Goal: Task Accomplishment & Management: Use online tool/utility

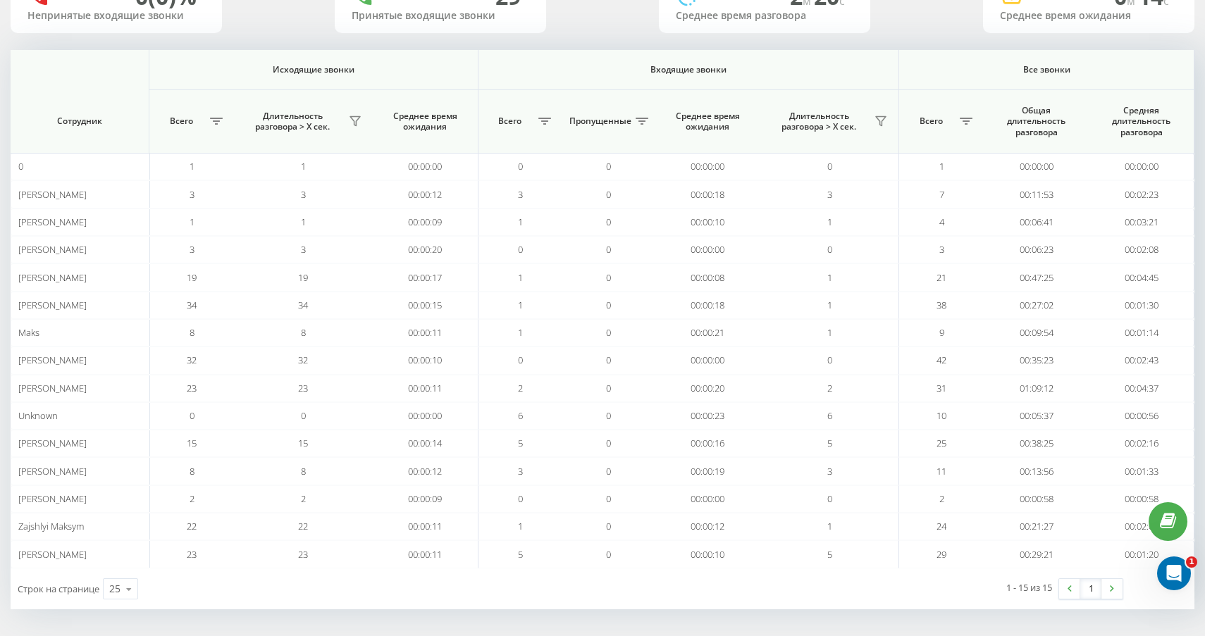
scroll to position [130, 0]
click at [361, 116] on button at bounding box center [355, 122] width 21 height 23
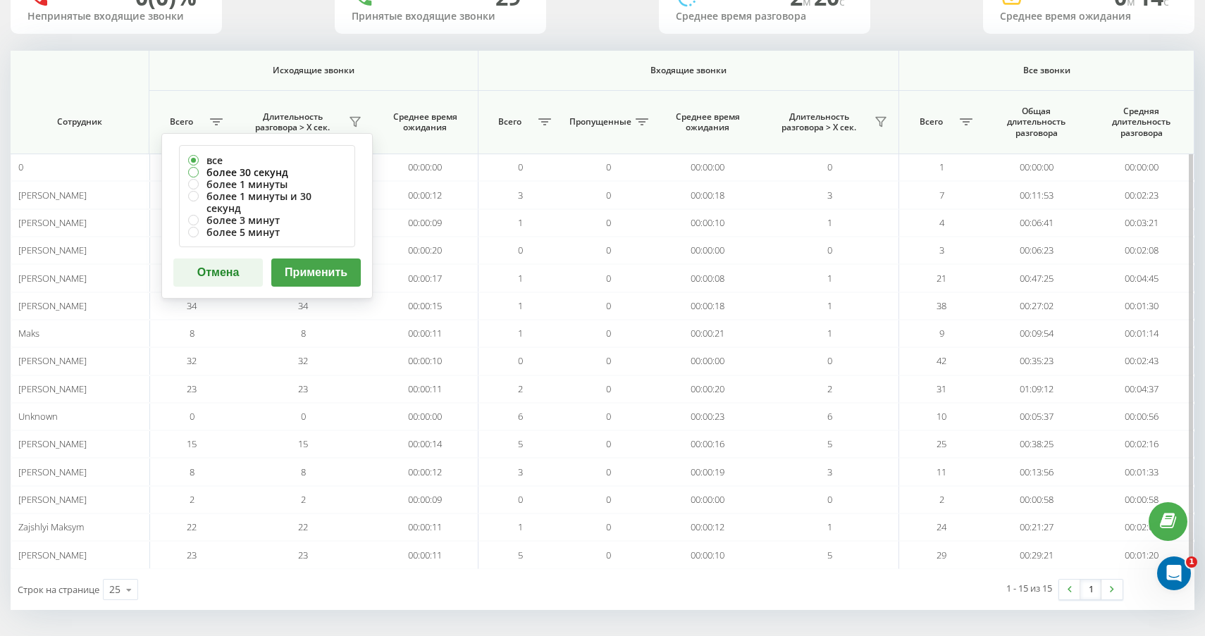
click at [302, 170] on label "более 30 секунд" at bounding box center [267, 172] width 158 height 12
radio input "true"
click at [341, 259] on button "Применить" at bounding box center [316, 273] width 90 height 28
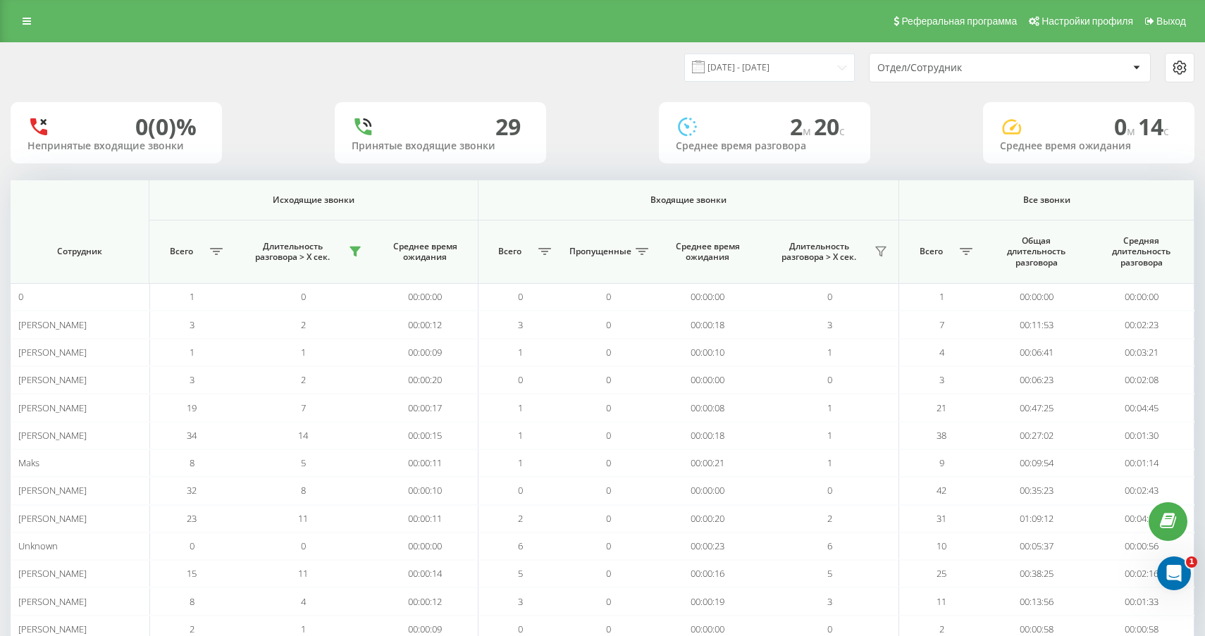
scroll to position [132, 0]
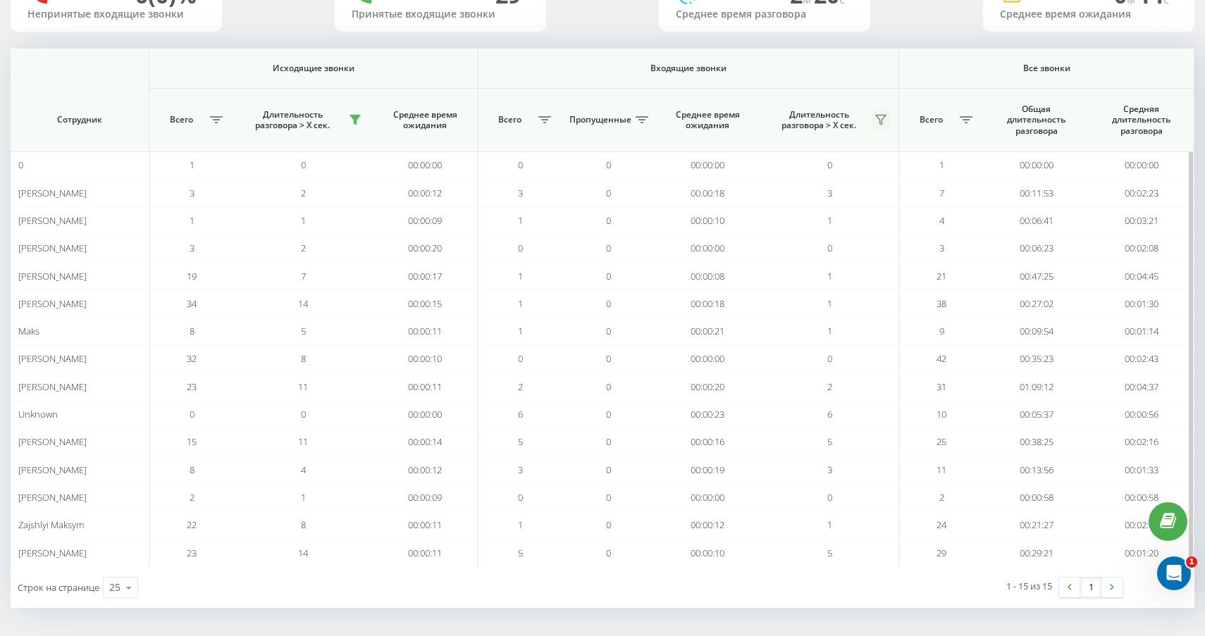
click at [879, 119] on icon at bounding box center [881, 120] width 10 height 9
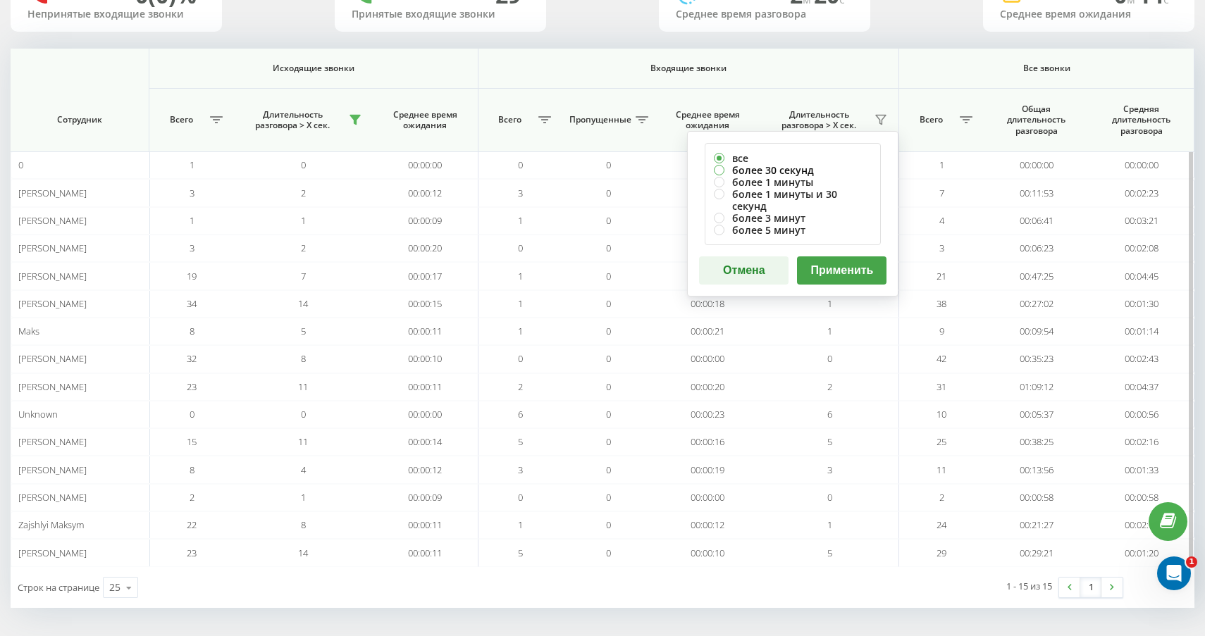
click at [801, 174] on label "более 30 секунд" at bounding box center [793, 170] width 158 height 12
radio input "true"
click at [857, 264] on button "Применить" at bounding box center [842, 271] width 90 height 28
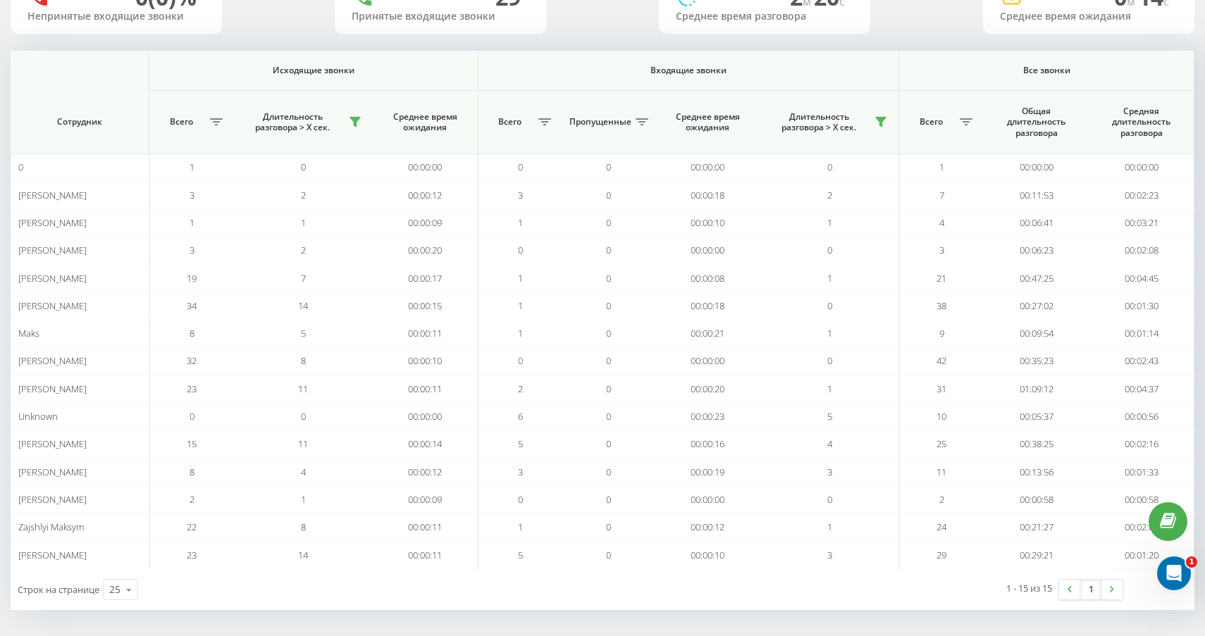
scroll to position [131, 0]
click at [359, 113] on button at bounding box center [355, 120] width 21 height 23
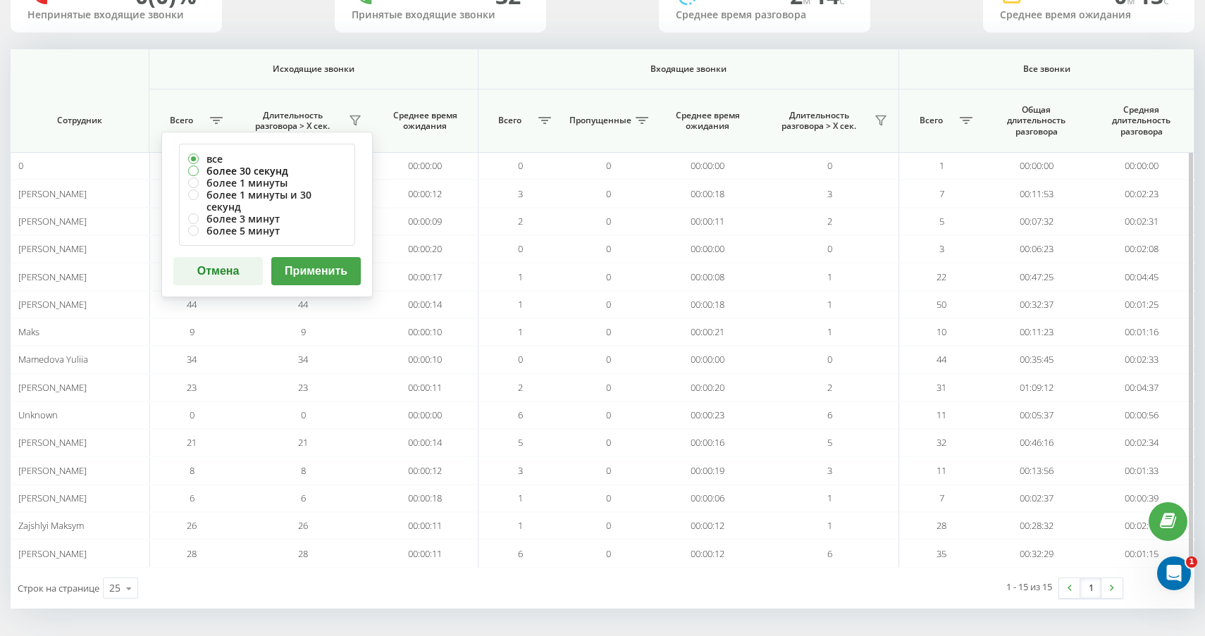
click at [329, 168] on label "более 30 секунд" at bounding box center [267, 171] width 158 height 12
radio input "true"
click at [331, 257] on button "Применить" at bounding box center [316, 271] width 90 height 28
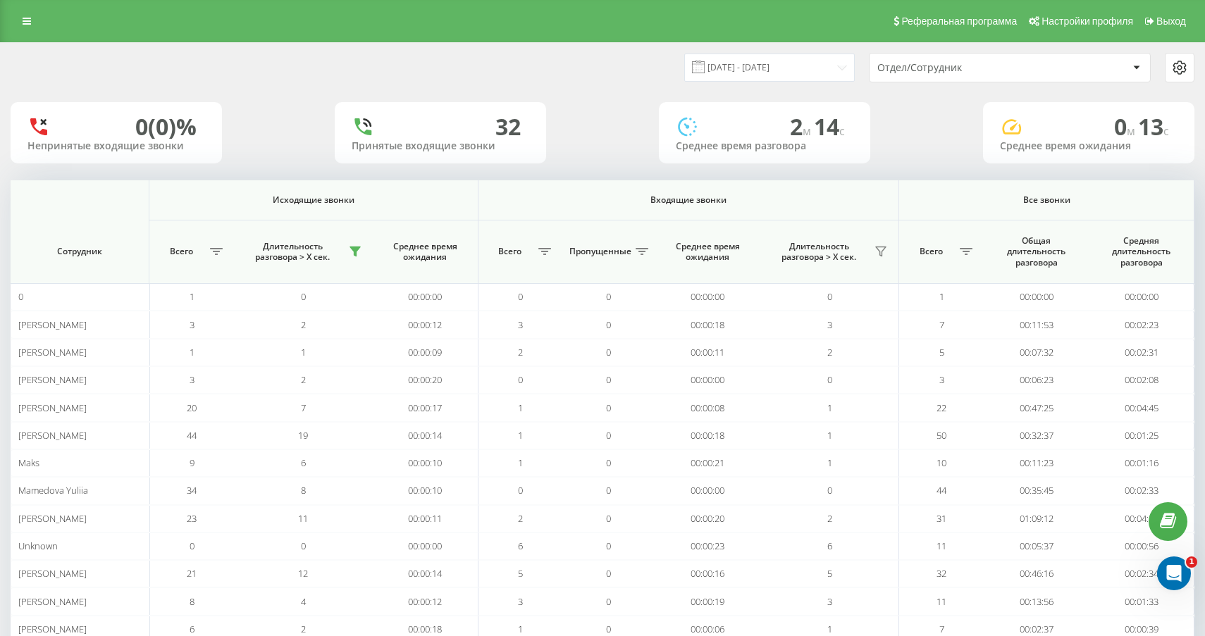
scroll to position [132, 0]
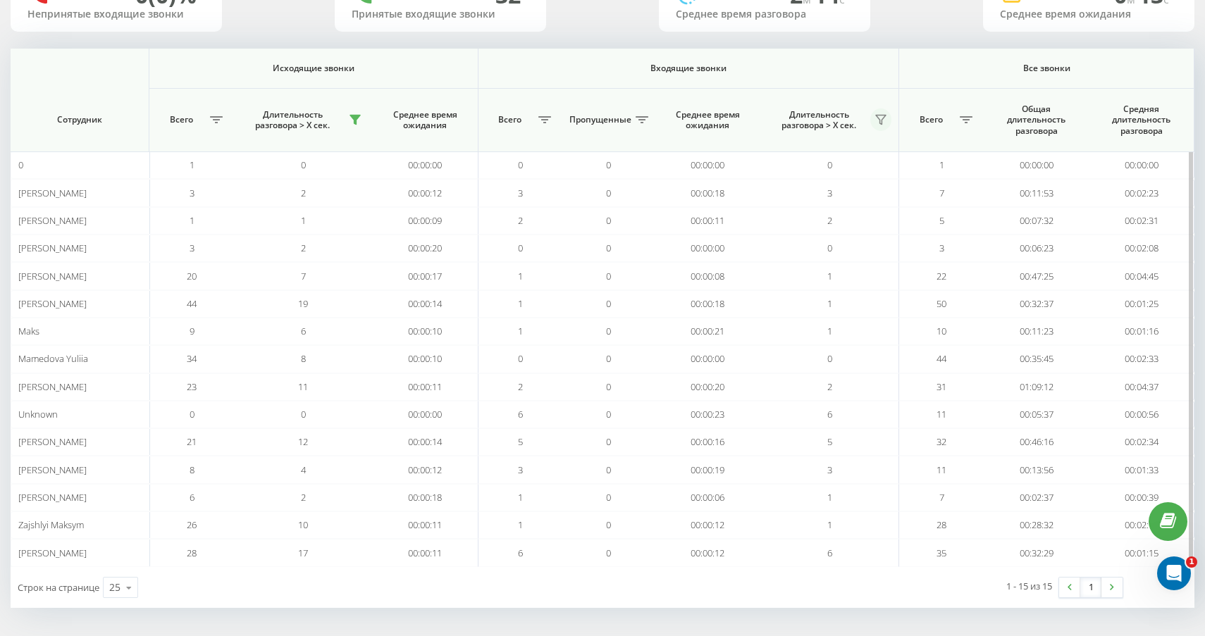
click at [885, 122] on icon at bounding box center [880, 119] width 11 height 11
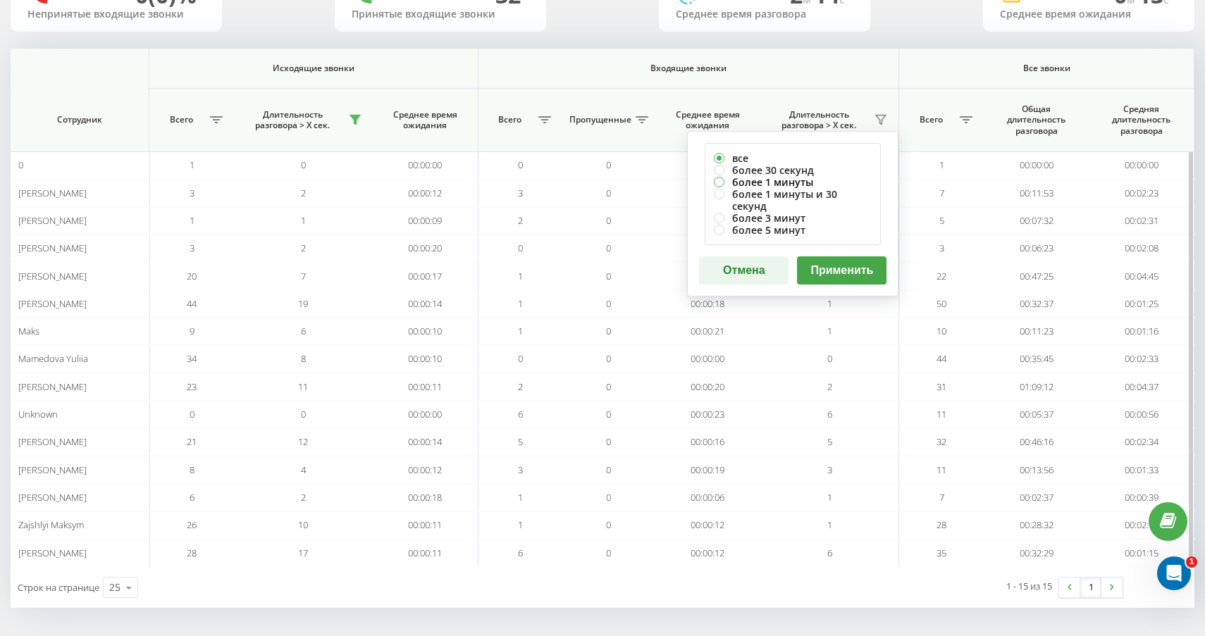
click at [804, 176] on label "более 1 минуты" at bounding box center [793, 182] width 158 height 12
radio input "true"
click at [792, 168] on label "более 30 секунд" at bounding box center [793, 170] width 158 height 12
radio input "true"
click at [818, 230] on div "все более 30 секунд более 1 минуты более 1 минуты и 30 секунд более 3 минут бол…" at bounding box center [793, 194] width 176 height 102
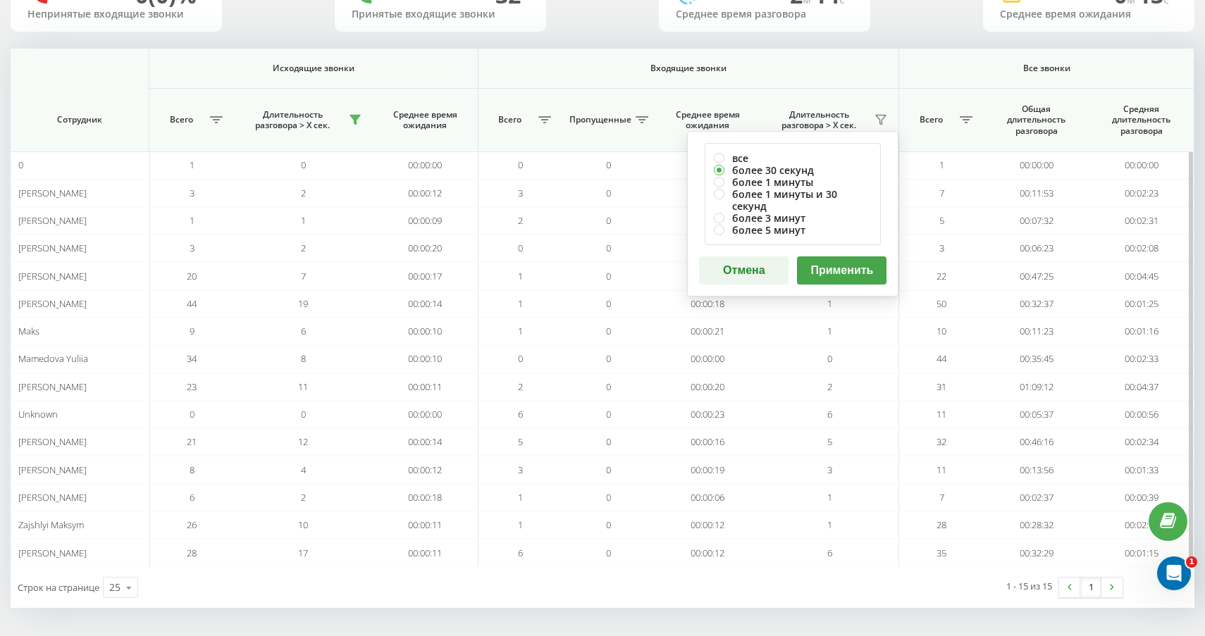
click at [818, 257] on button "Применить" at bounding box center [842, 271] width 90 height 28
